Goal: Task Accomplishment & Management: Complete application form

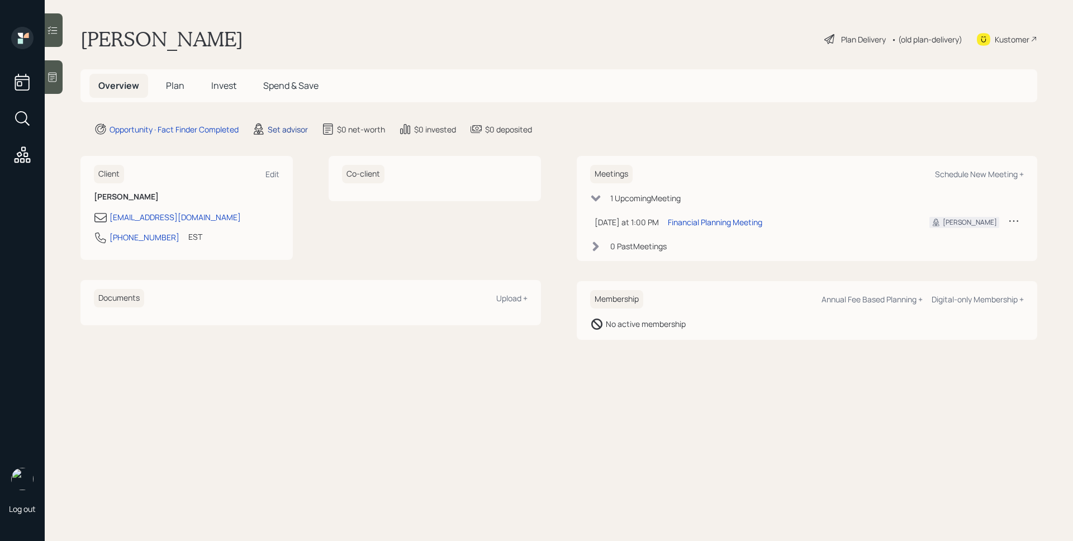
click at [286, 136] on main "[PERSON_NAME] Plan Delivery • (old plan-delivery) Kustomer Overview Plan Invest…" at bounding box center [559, 270] width 1028 height 541
click at [286, 133] on div "Set advisor" at bounding box center [288, 130] width 40 height 12
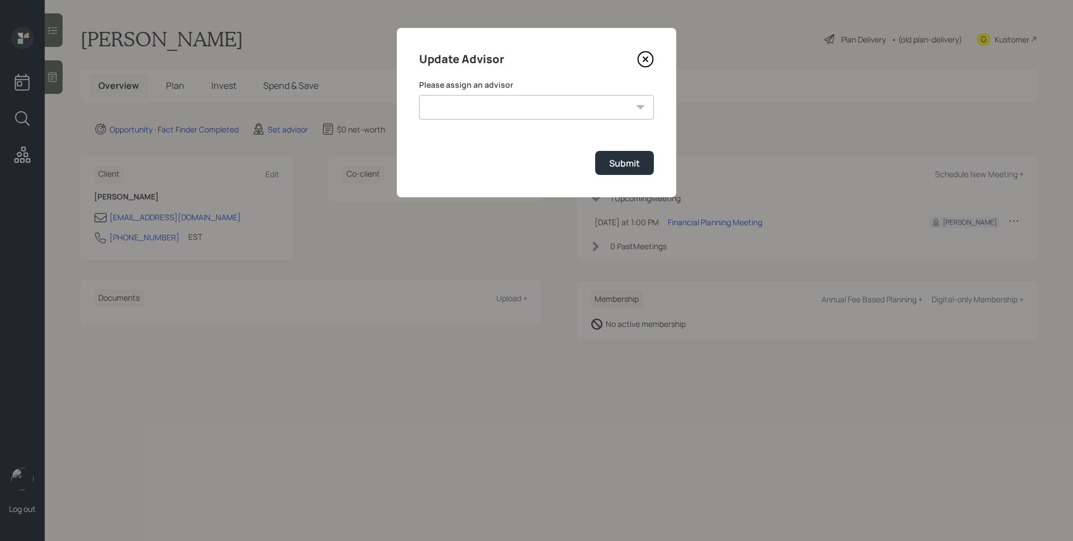
click at [474, 111] on select "[PERSON_NAME] [PERSON_NAME] End [PERSON_NAME] [PERSON_NAME] [PERSON_NAME] [PERS…" at bounding box center [536, 107] width 235 height 25
select select "d946c976-65aa-4529-ac9d-02c4f1114fc0"
click at [419, 95] on select "Jonah Coleman Tyler End Michael Russo Treva Nostdahl Eric Schwartz James DiStas…" at bounding box center [536, 107] width 235 height 25
click at [616, 164] on div "Submit" at bounding box center [624, 163] width 31 height 12
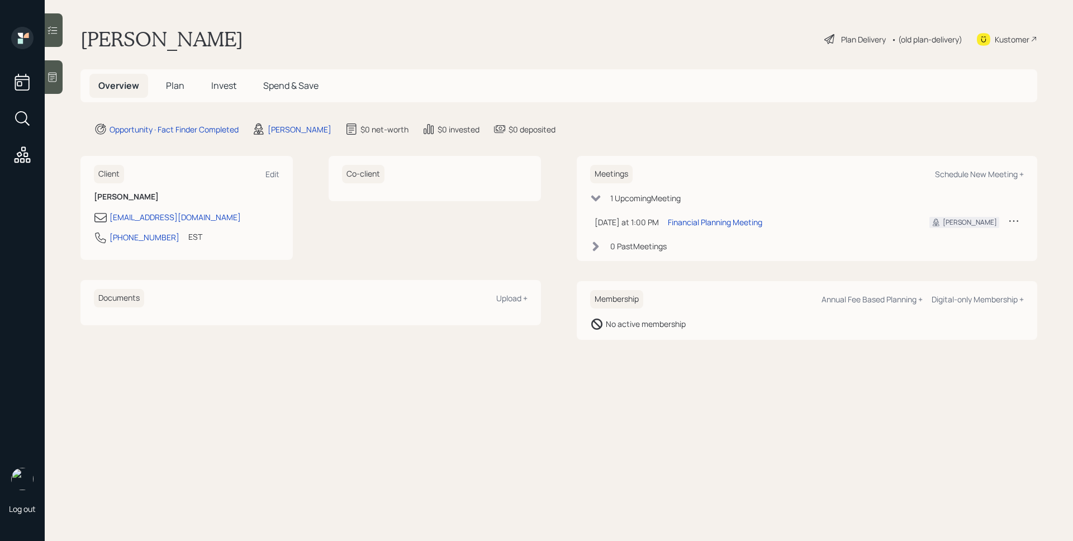
click at [182, 84] on span "Plan" at bounding box center [175, 85] width 18 height 12
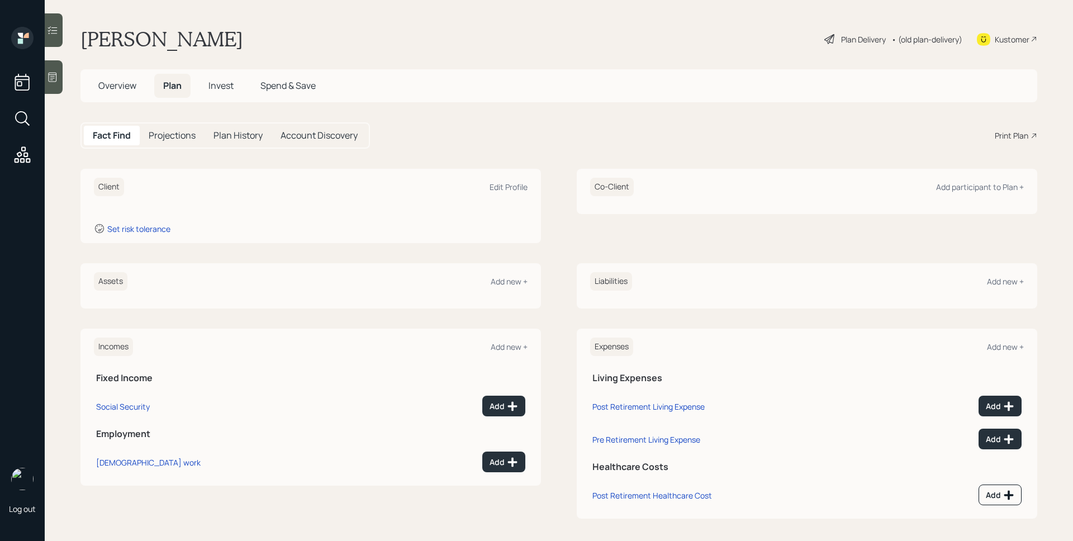
click at [56, 72] on icon at bounding box center [52, 77] width 11 height 11
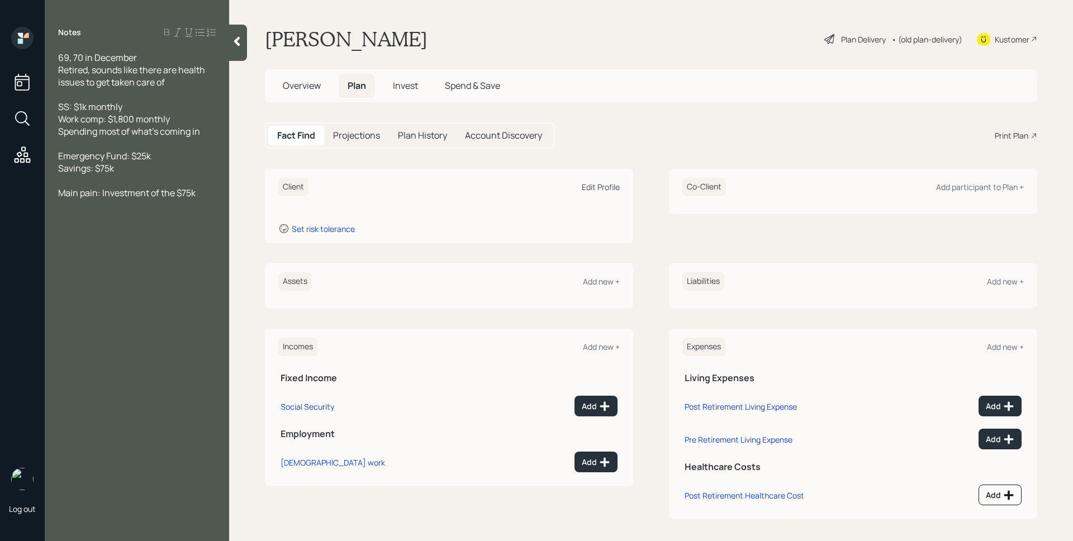
click at [592, 188] on div "Edit Profile" at bounding box center [601, 187] width 38 height 11
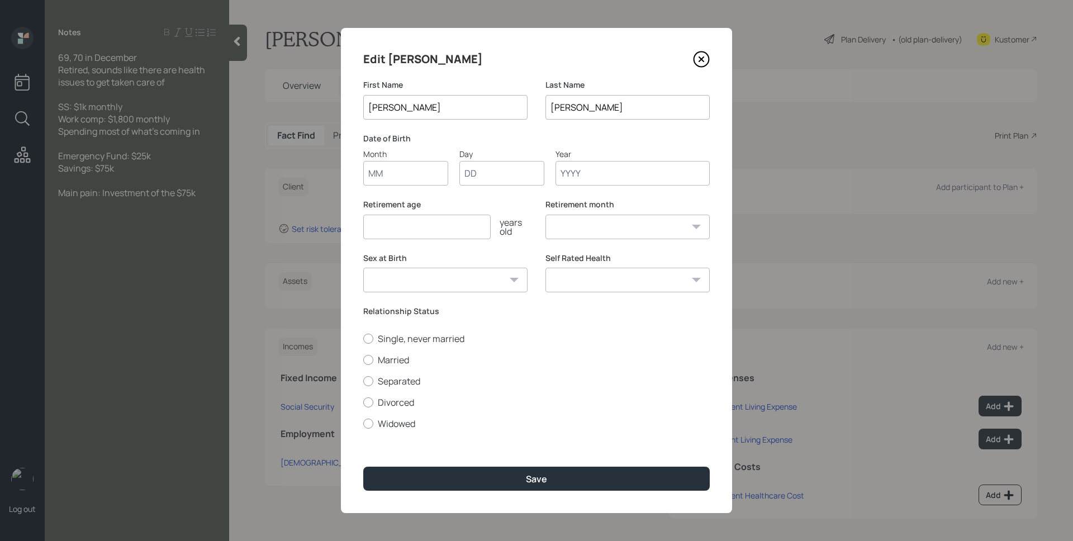
click at [406, 174] on input "Month" at bounding box center [405, 173] width 85 height 25
type input "12"
type input "01"
type input "1950"
select select "12"
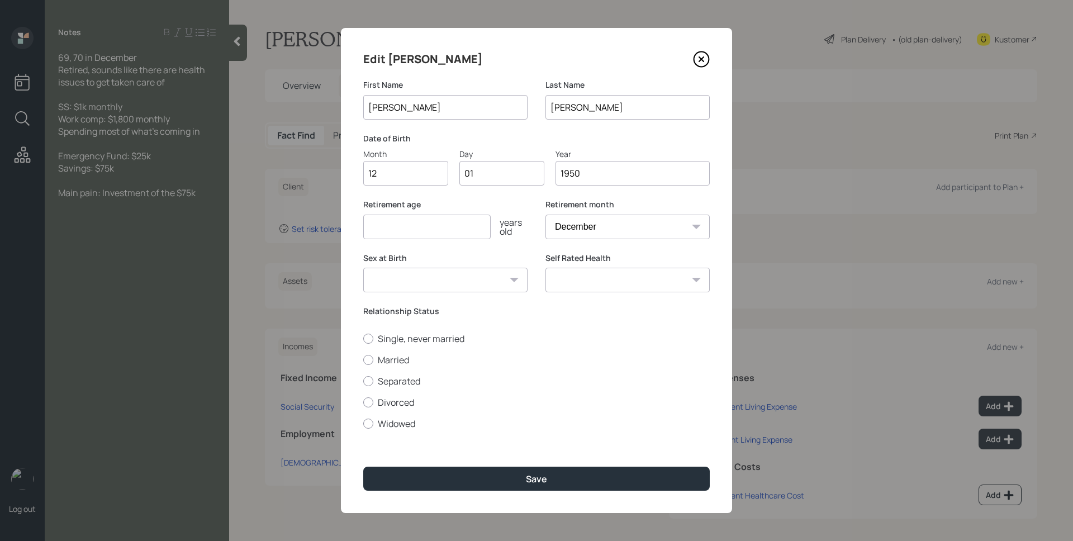
type input "1950"
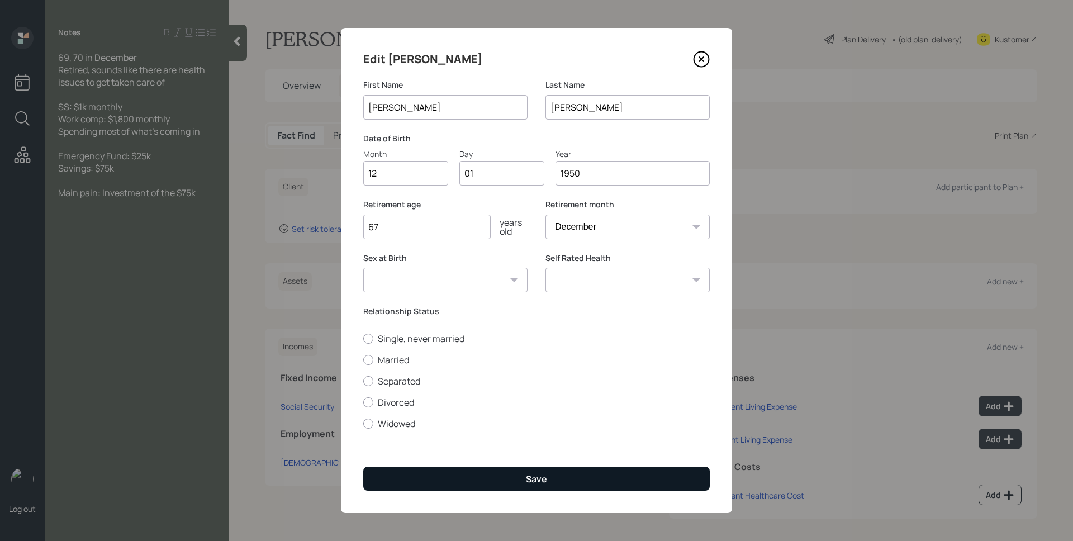
type input "67"
click at [543, 479] on div "Save" at bounding box center [536, 479] width 21 height 12
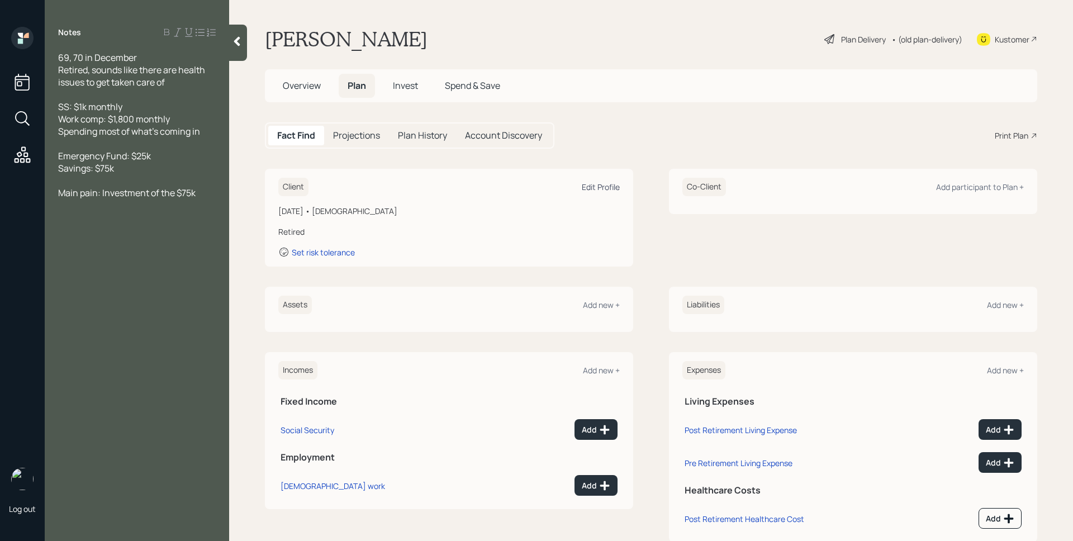
click at [594, 187] on div "Edit Profile" at bounding box center [601, 187] width 38 height 11
select select "12"
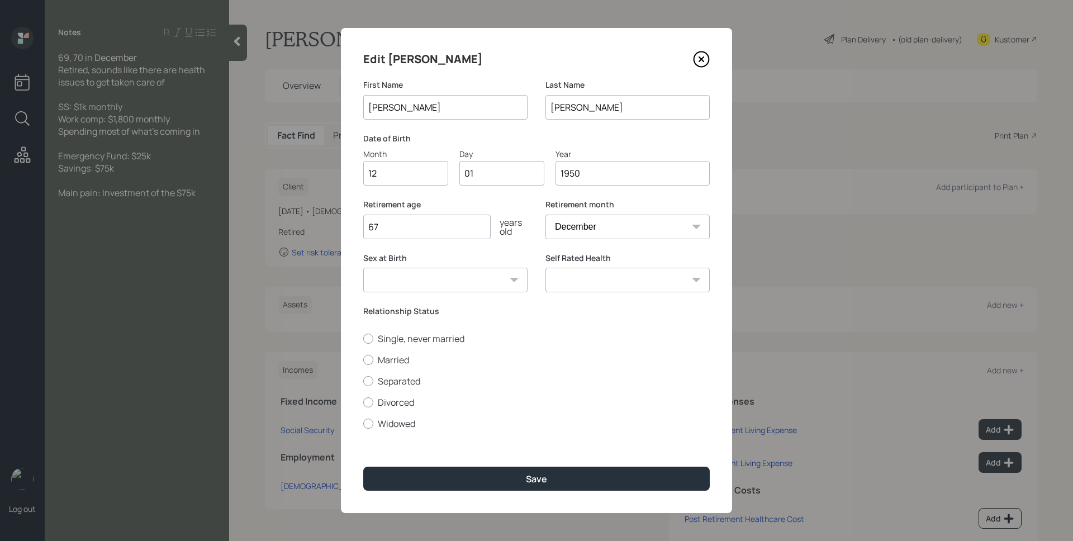
drag, startPoint x: 592, startPoint y: 168, endPoint x: 572, endPoint y: 170, distance: 19.7
click at [572, 170] on input "1950" at bounding box center [633, 173] width 154 height 25
type input "1955"
click at [600, 145] on div "Date of Birth Month 12 Day 01 Year 1955" at bounding box center [536, 159] width 347 height 53
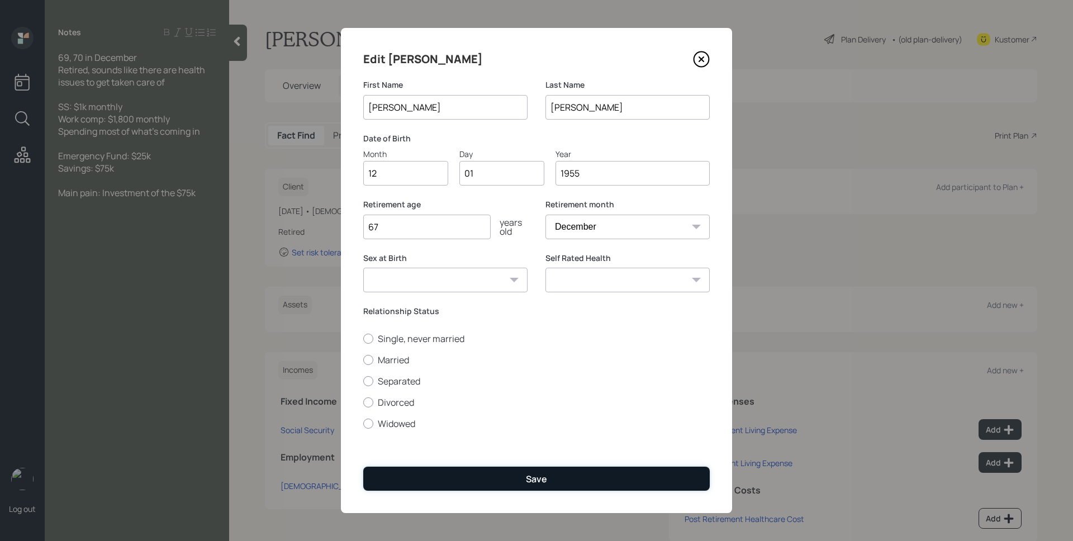
click at [589, 477] on button "Save" at bounding box center [536, 479] width 347 height 24
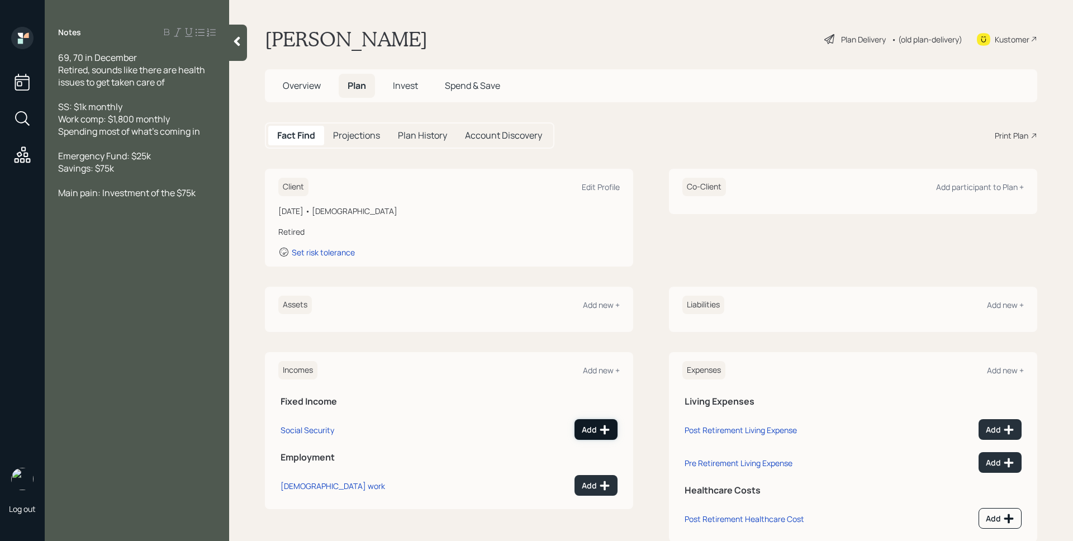
click at [587, 429] on div "Add" at bounding box center [596, 429] width 29 height 11
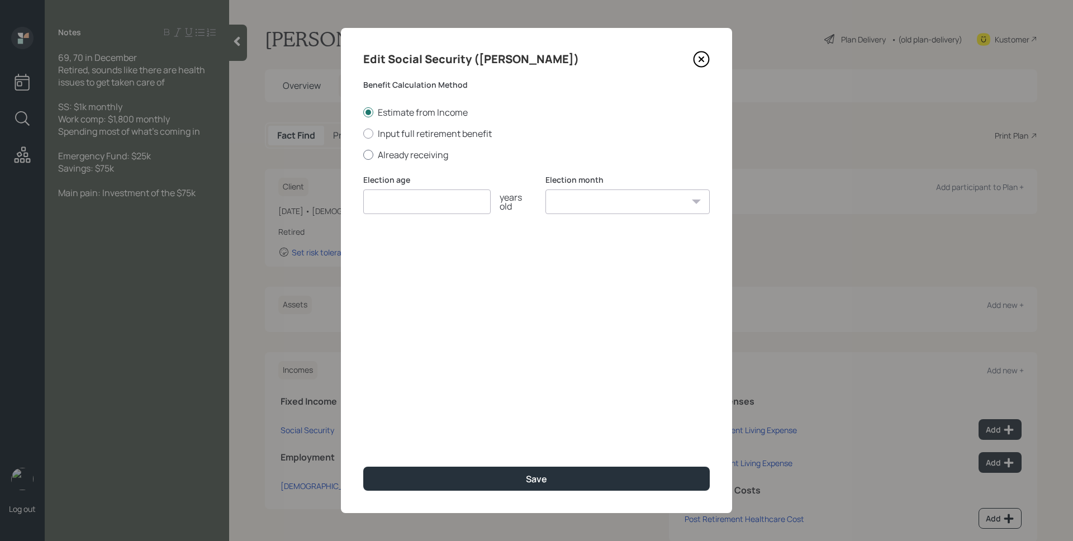
click at [434, 150] on label "Already receiving" at bounding box center [536, 155] width 347 height 12
click at [363, 154] on input "Already receiving" at bounding box center [363, 154] width 1 height 1
radio input "true"
click at [443, 200] on input "number" at bounding box center [426, 201] width 127 height 25
type input "62"
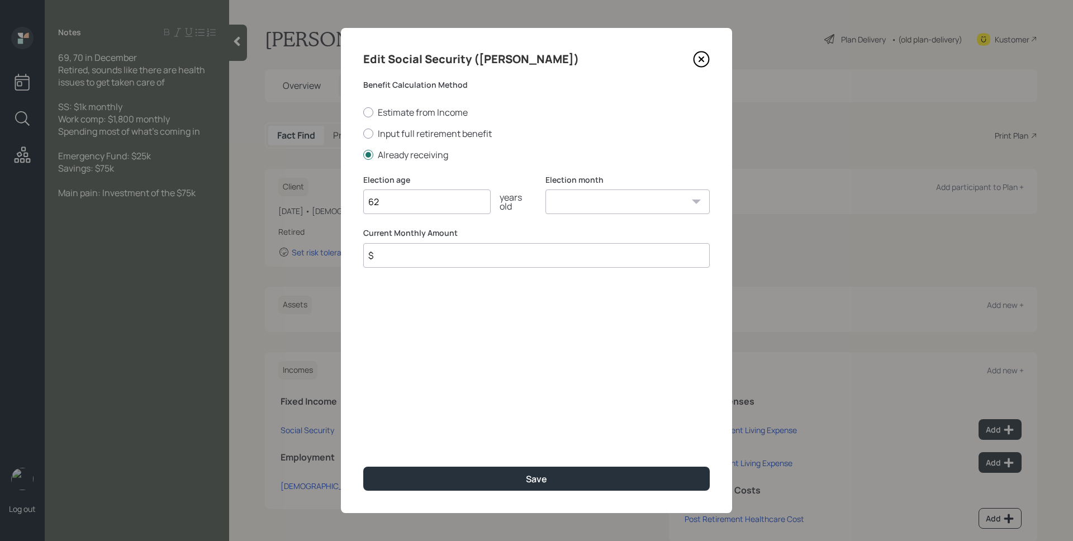
select select "1"
click at [546, 189] on select "January February March April May June July August September October November De…" at bounding box center [628, 201] width 164 height 25
type input "$ 1,000"
click at [363, 467] on button "Save" at bounding box center [536, 479] width 347 height 24
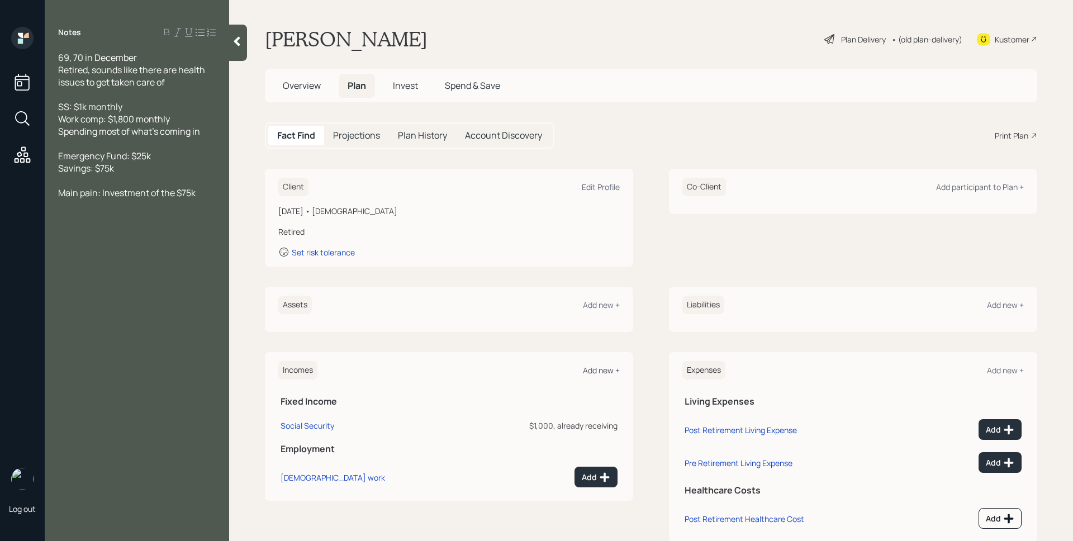
click at [603, 368] on div "Add new +" at bounding box center [601, 370] width 37 height 11
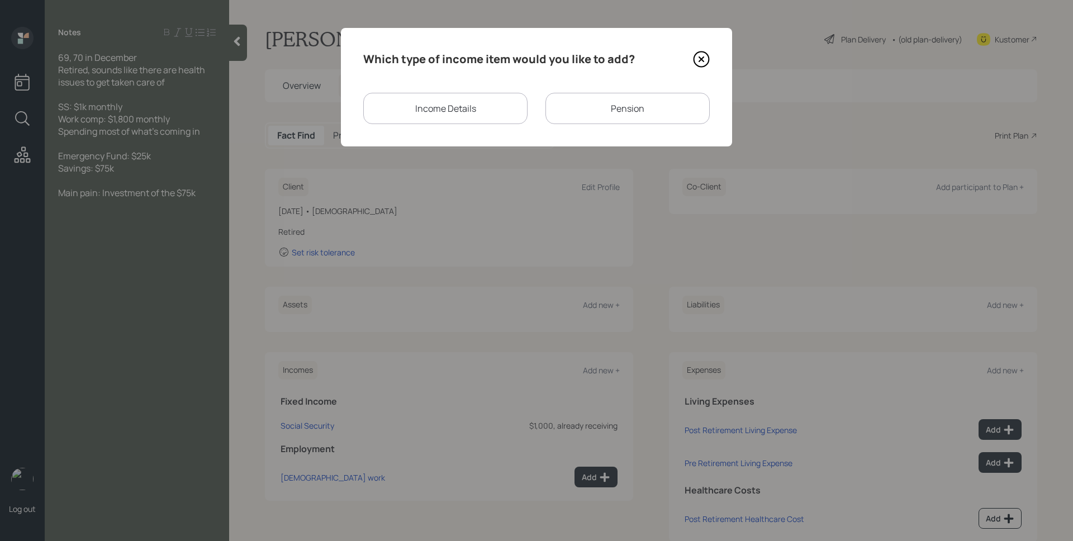
click at [435, 116] on div "Income Details" at bounding box center [445, 108] width 164 height 31
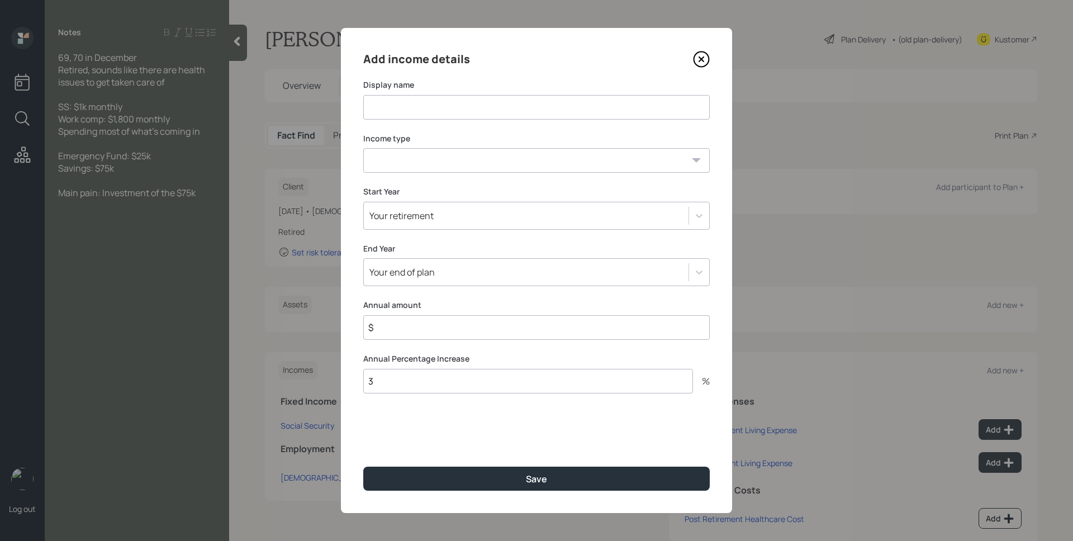
click at [428, 107] on input at bounding box center [536, 107] width 347 height 25
type input "Worker's Comp"
select select "other"
click at [363, 148] on select "Full-time work Part-time work Self employment Other" at bounding box center [536, 160] width 347 height 25
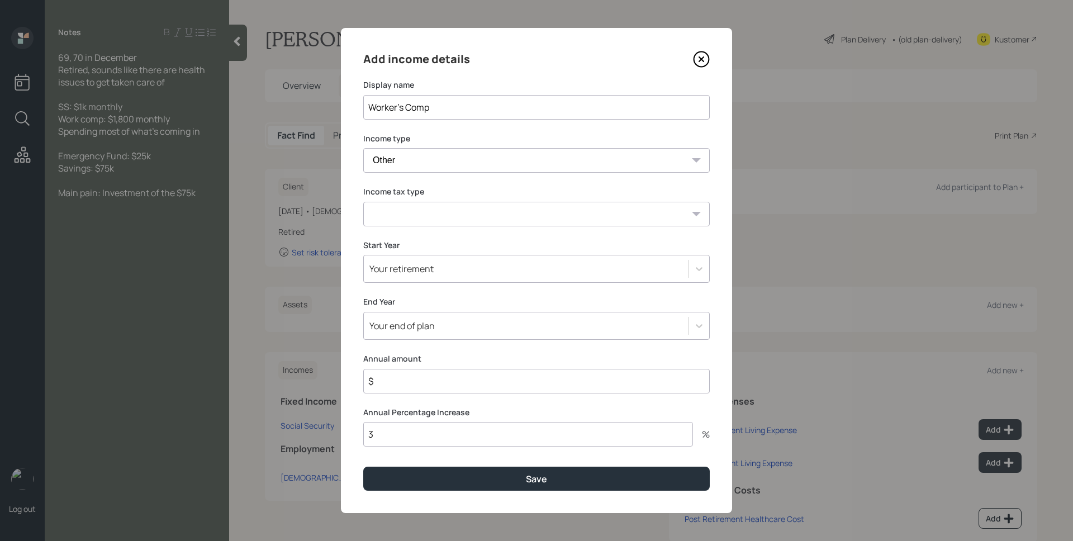
select select "tax_free"
click at [363, 202] on select "Tax-free Earned Self Employment Alimony Royalties Pension / Annuity Interest Di…" at bounding box center [536, 214] width 347 height 25
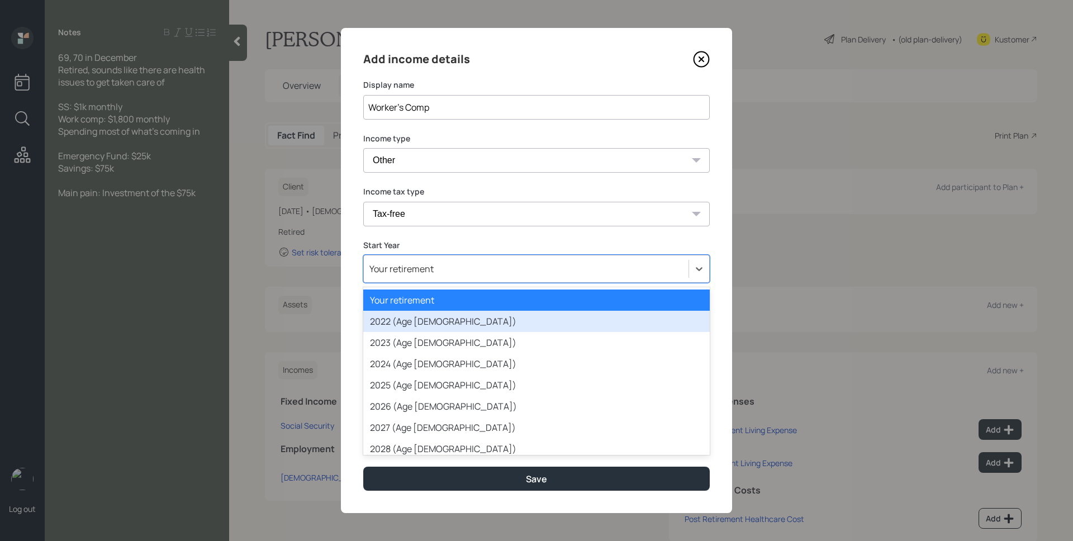
click at [363, 467] on button "Save" at bounding box center [536, 479] width 347 height 24
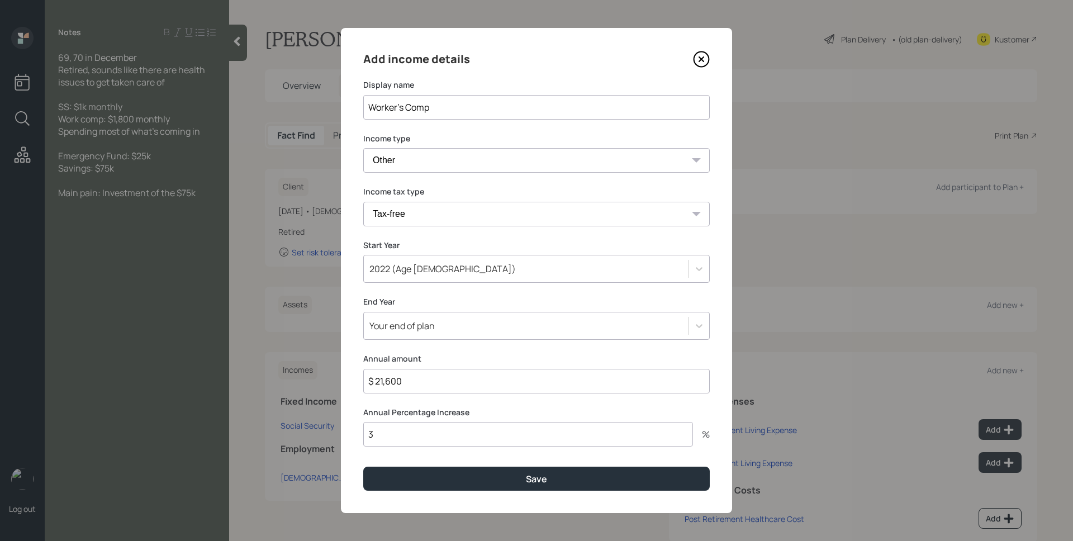
type input "$ 21,600"
click at [363, 467] on button "Save" at bounding box center [536, 479] width 347 height 24
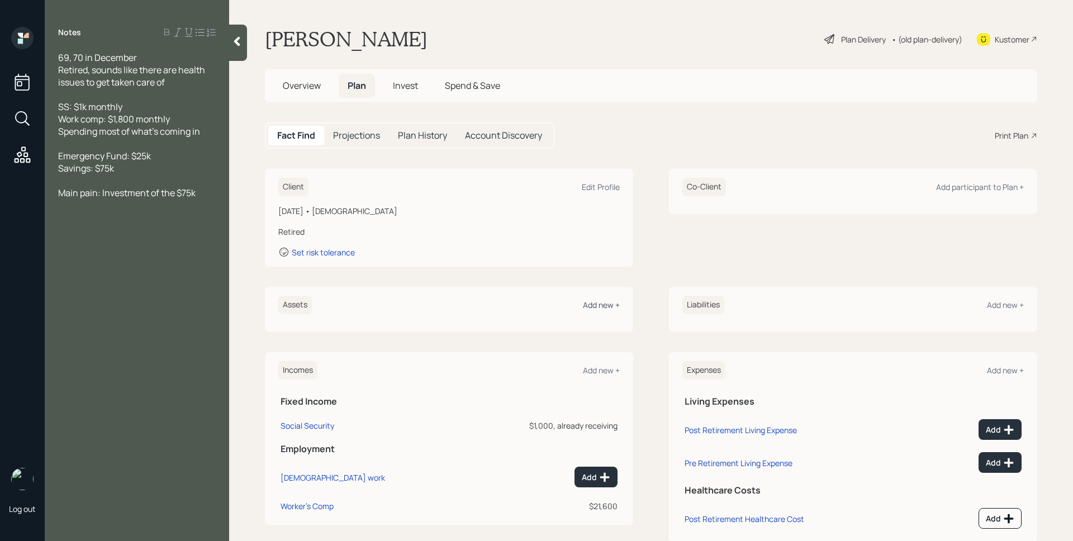
click at [597, 306] on div "Add new +" at bounding box center [601, 305] width 37 height 11
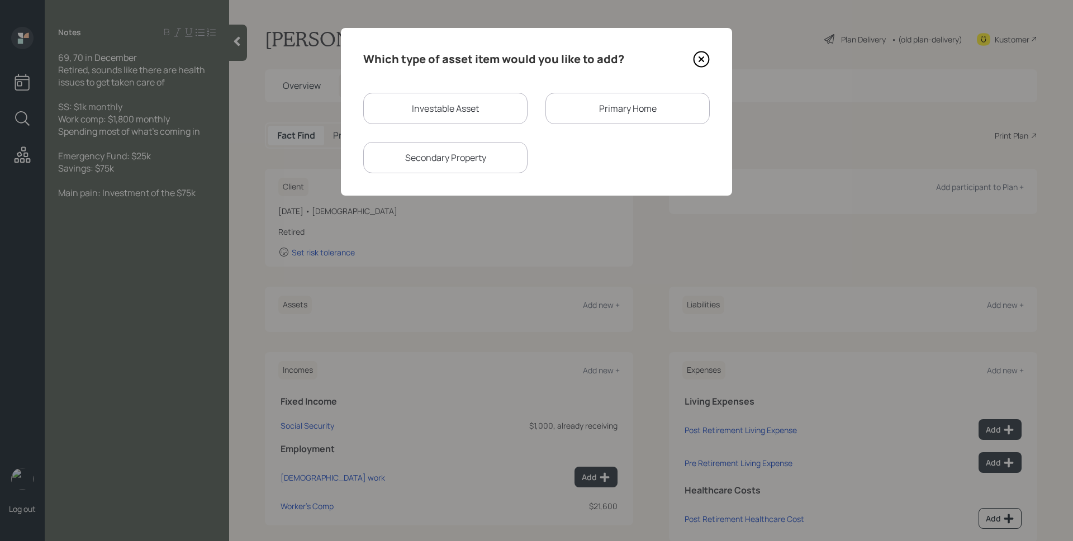
click at [480, 116] on div "Investable Asset" at bounding box center [445, 108] width 164 height 31
select select "taxable"
select select "balanced"
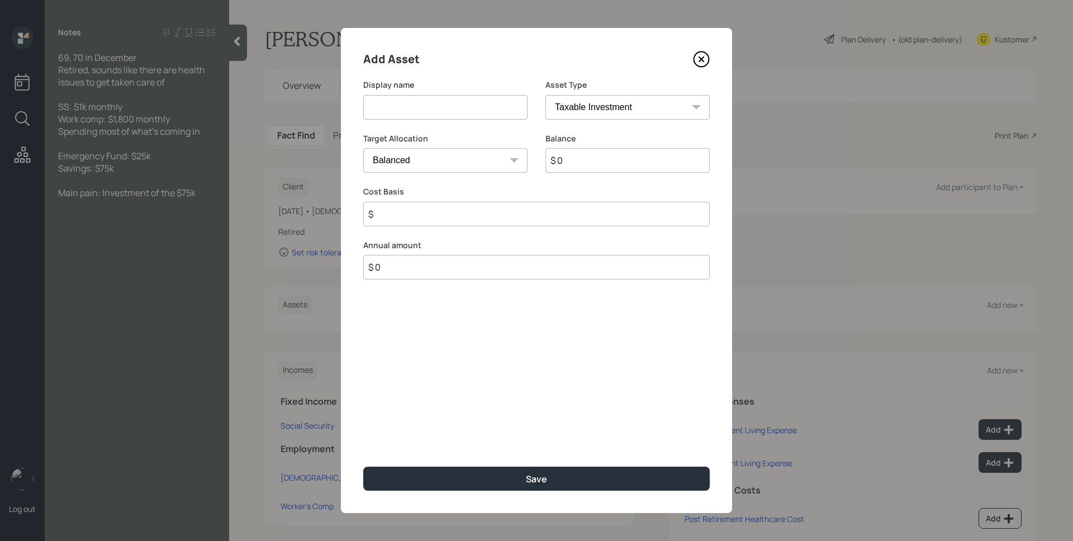
click at [571, 105] on select "SEP IRA IRA Roth IRA 401(k) Roth 401(k) 403(b) Roth 403(b) 457(b) Roth 457(b) H…" at bounding box center [628, 107] width 164 height 25
select select "emergency_fund"
click at [546, 95] on select "SEP IRA IRA Roth IRA 401(k) Roth 401(k) 403(b) Roth 403(b) 457(b) Roth 457(b) H…" at bounding box center [628, 107] width 164 height 25
click at [437, 106] on input at bounding box center [445, 107] width 164 height 25
type input "Emergency Fund"
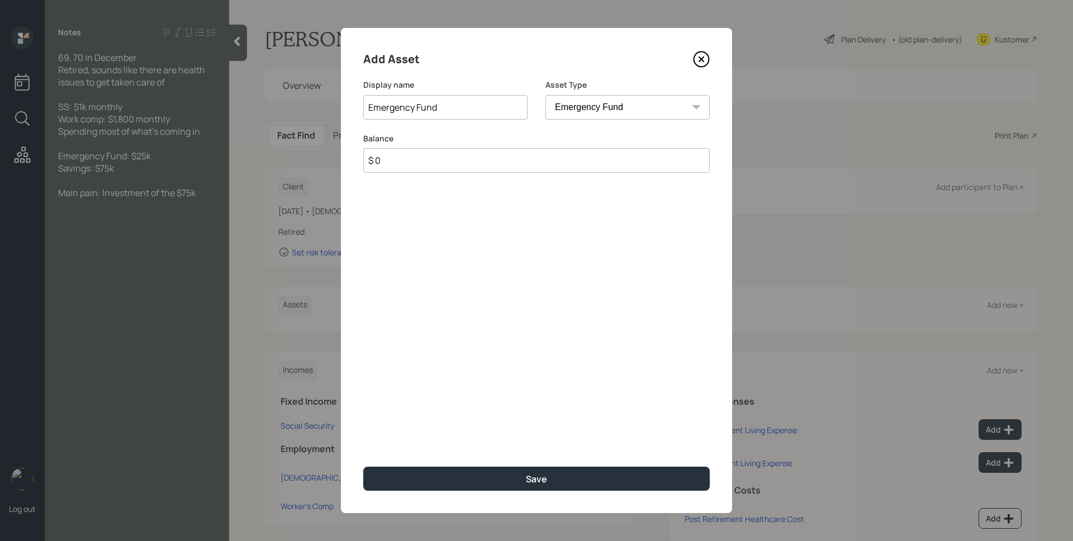
click at [485, 176] on div "Balance $ 0" at bounding box center [536, 160] width 347 height 54
click at [487, 163] on input "$ 0" at bounding box center [536, 160] width 347 height 25
type input "$ 25,000"
click at [363, 467] on button "Save" at bounding box center [536, 479] width 347 height 24
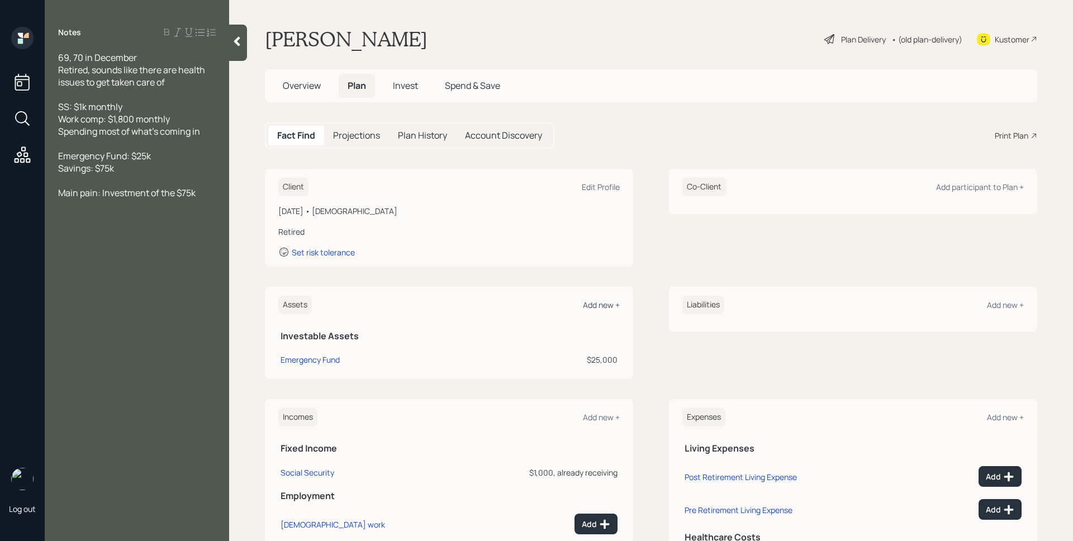
click at [600, 303] on div "Add new +" at bounding box center [601, 305] width 37 height 11
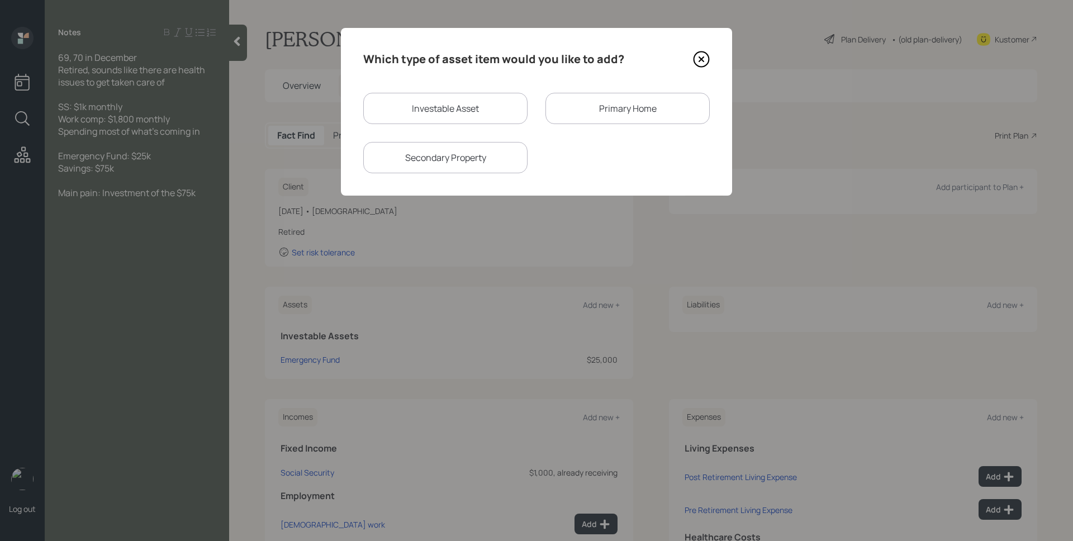
click at [422, 106] on div "Investable Asset" at bounding box center [445, 108] width 164 height 31
select select "taxable"
select select "balanced"
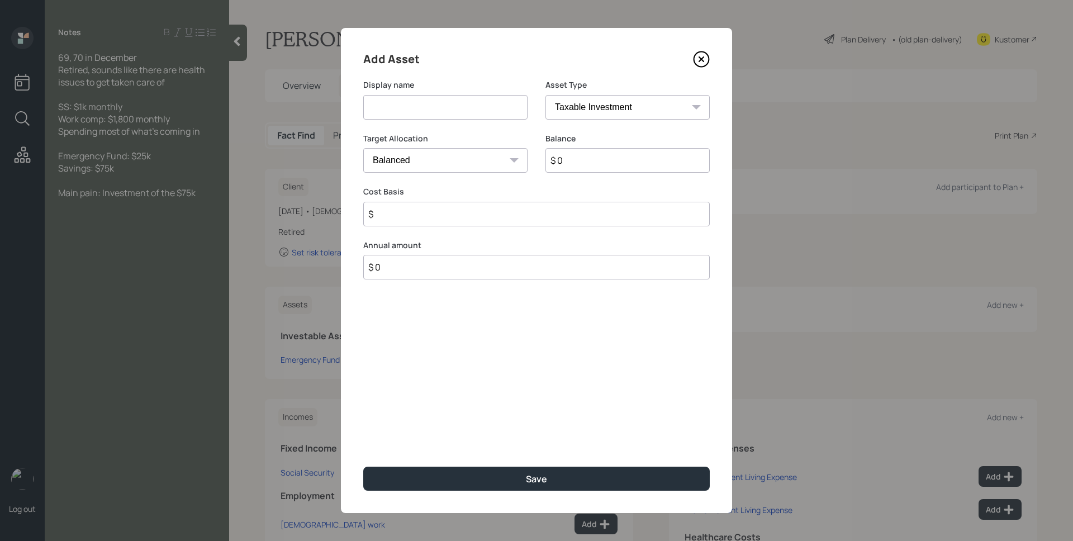
click at [590, 108] on select "SEP IRA IRA Roth IRA 401(k) Roth 401(k) 403(b) Roth 403(b) 457(b) Roth 457(b) H…" at bounding box center [628, 107] width 164 height 25
select select "cash"
click at [546, 95] on select "SEP IRA IRA Roth IRA 401(k) Roth 401(k) 403(b) Roth 403(b) 457(b) Roth 457(b) H…" at bounding box center [628, 107] width 164 height 25
type input "$"
click at [457, 110] on input at bounding box center [445, 107] width 164 height 25
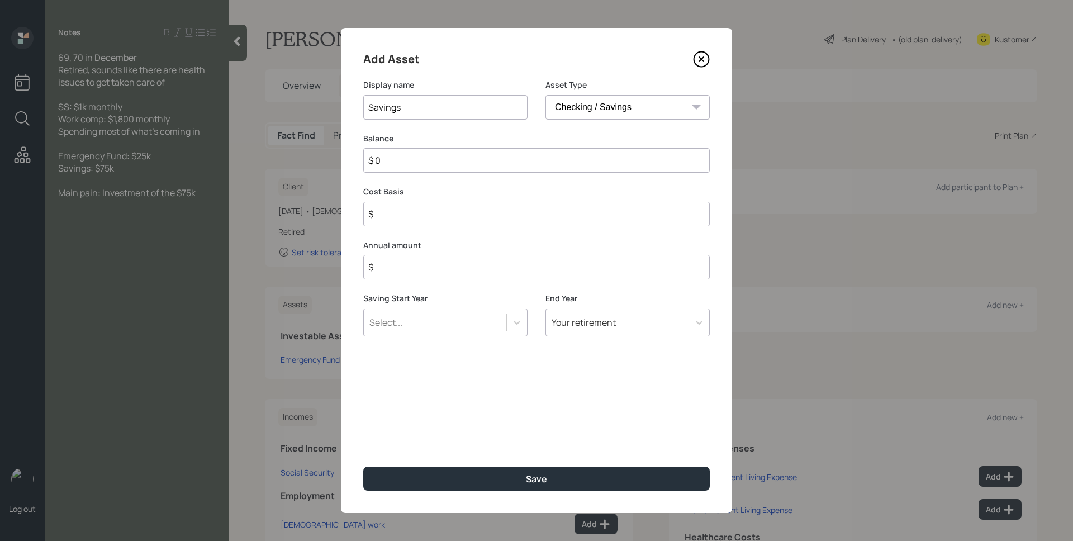
type input "Savings"
type input "$ 7"
type input "$ 75"
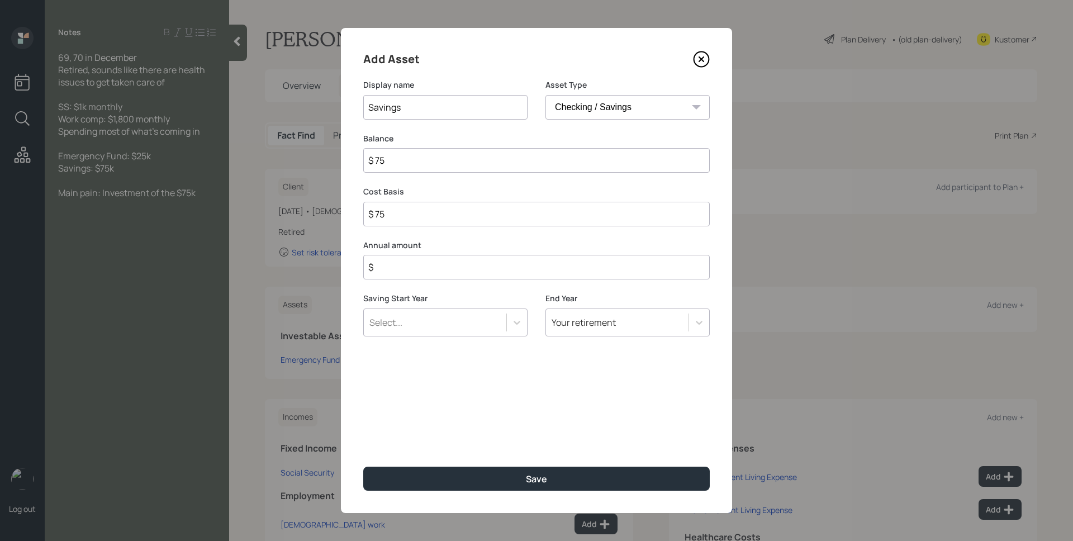
type input "$ 750"
type input "$ 7,500"
type input "$ 75,000"
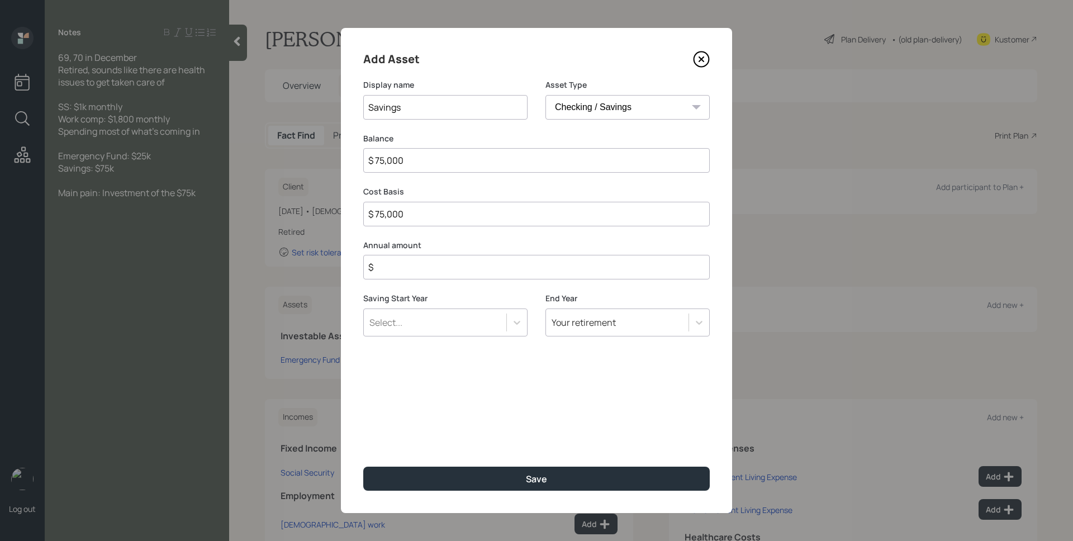
type input "$ 75,000"
type input "$ 0"
click at [363, 467] on button "Save" at bounding box center [536, 479] width 347 height 24
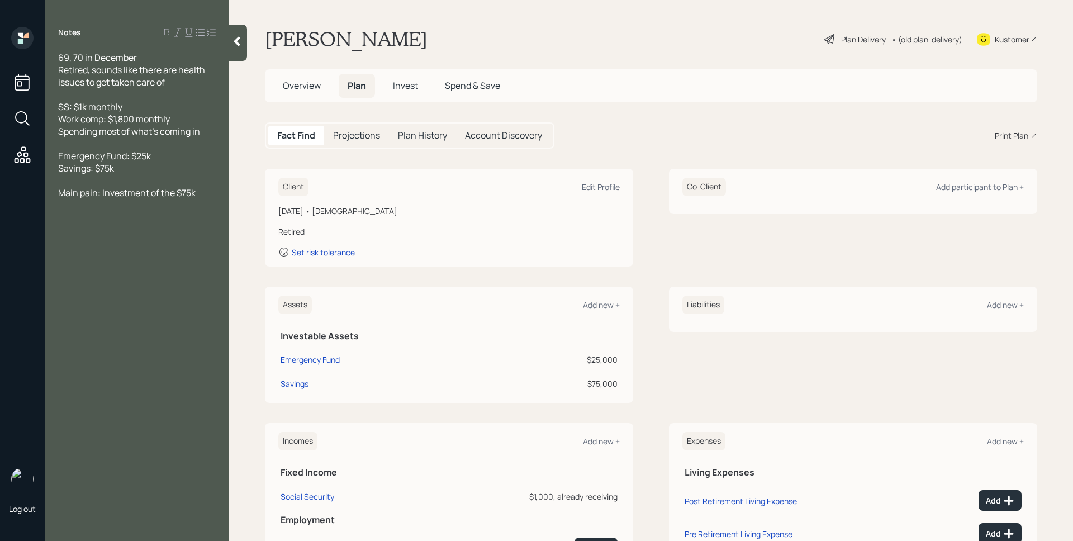
scroll to position [99, 0]
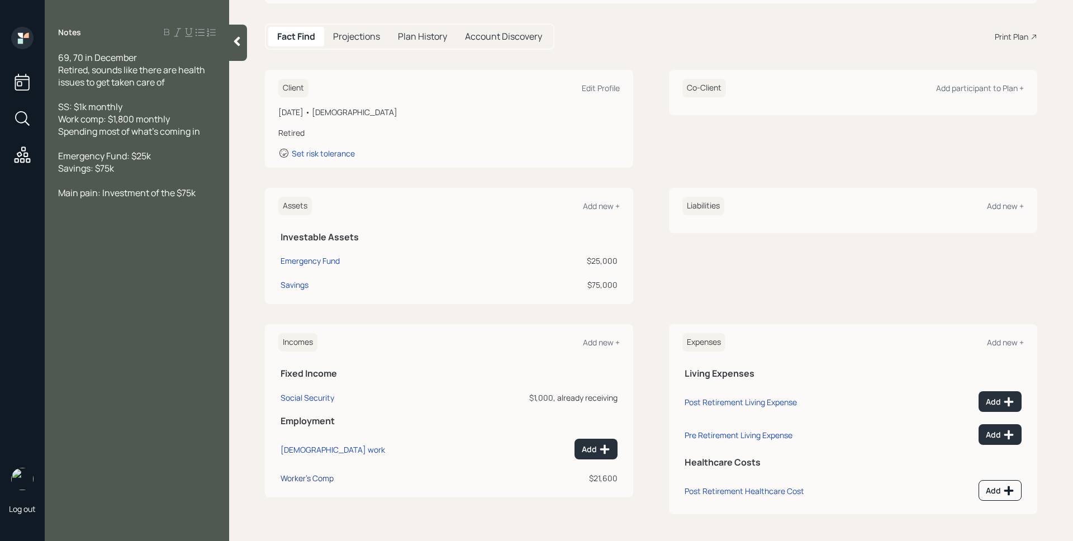
click at [320, 479] on div "Worker's Comp" at bounding box center [307, 478] width 53 height 11
select select "other"
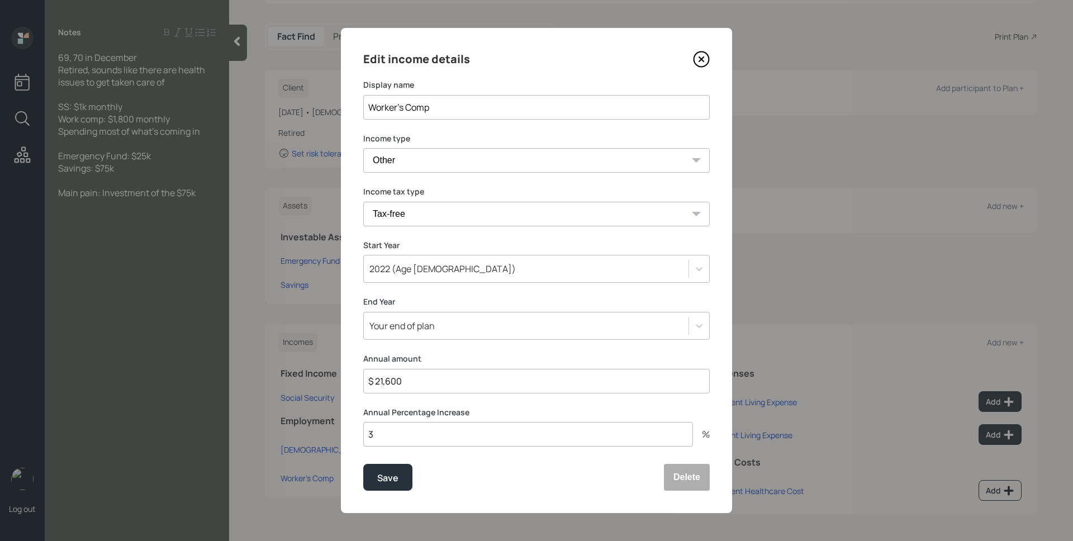
click at [438, 208] on select "Tax-free Earned Self Employment Alimony Royalties Pension / Annuity Interest Di…" at bounding box center [536, 214] width 347 height 25
select select "social_security"
click at [363, 202] on select "Tax-free Earned Self Employment Alimony Royalties Pension / Annuity Interest Di…" at bounding box center [536, 214] width 347 height 25
click at [393, 477] on div "Save" at bounding box center [387, 478] width 21 height 15
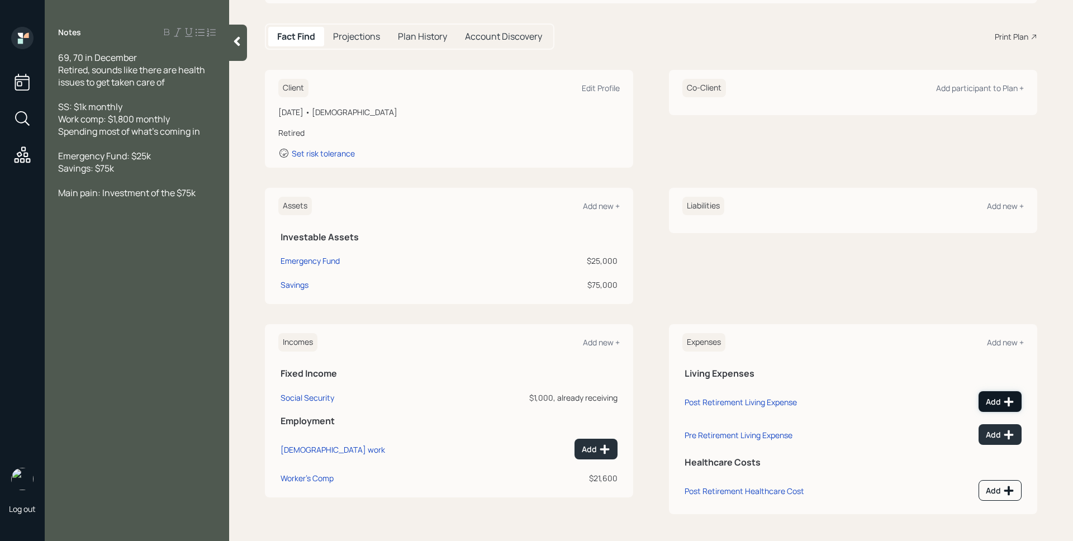
click at [1004, 398] on icon at bounding box center [1009, 402] width 10 height 10
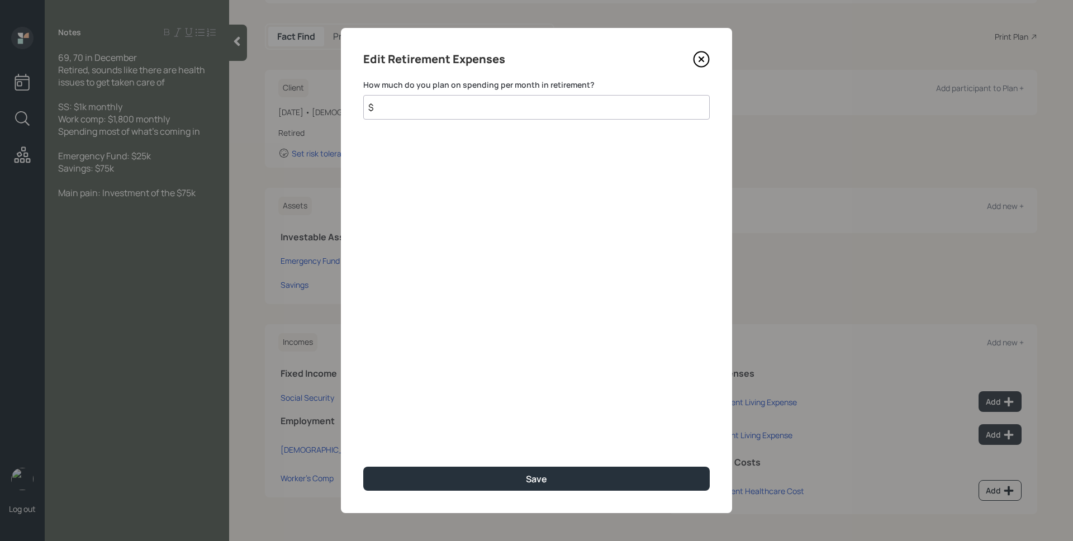
click at [533, 110] on input "$" at bounding box center [536, 107] width 347 height 25
type input "$ 2,800"
click at [363, 467] on button "Save" at bounding box center [536, 479] width 347 height 24
